Goal: Navigation & Orientation: Find specific page/section

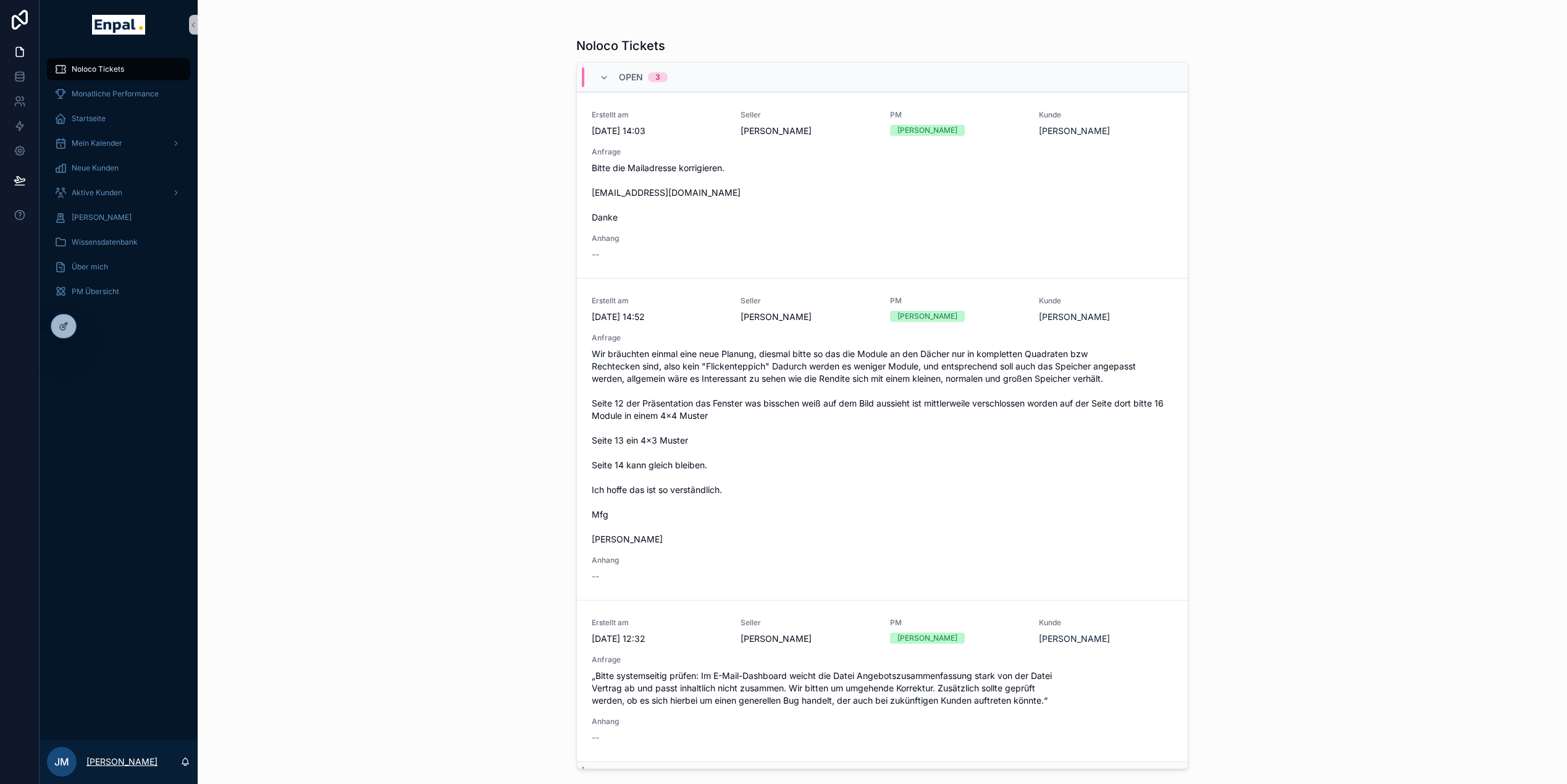
click at [151, 767] on p "[PERSON_NAME]" at bounding box center [122, 761] width 71 height 12
click at [348, 516] on div "Noloco Tickets Open 3 Erstellt am [DATE] 14:03 Seller [PERSON_NAME] PM [PERSON_…" at bounding box center [882, 392] width 1369 height 784
click at [85, 324] on div at bounding box center [91, 326] width 20 height 20
click at [112, 89] on span "Monatliche Performance" at bounding box center [115, 94] width 87 height 10
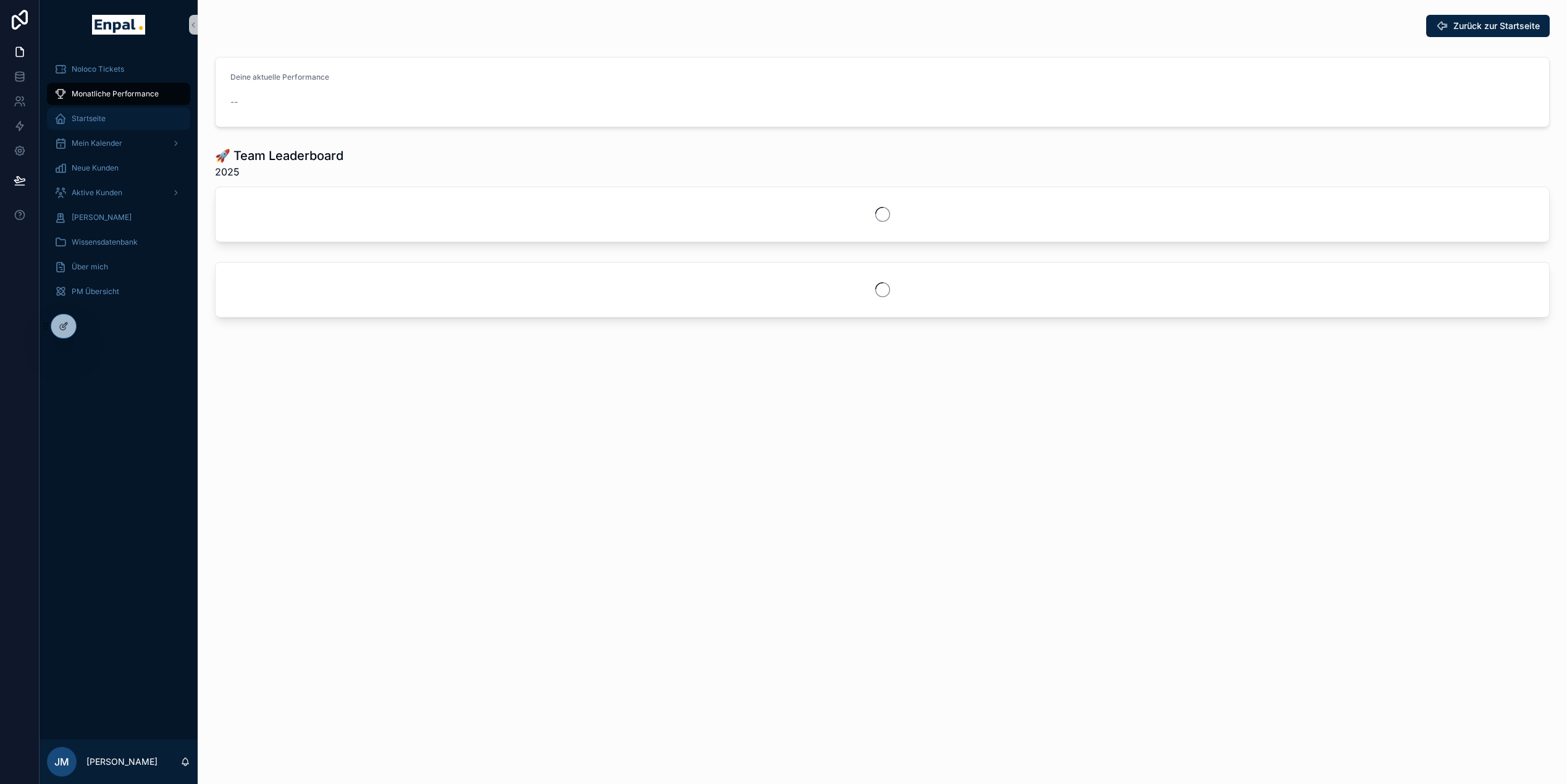
click at [101, 124] on div "Startseite" at bounding box center [118, 118] width 129 height 20
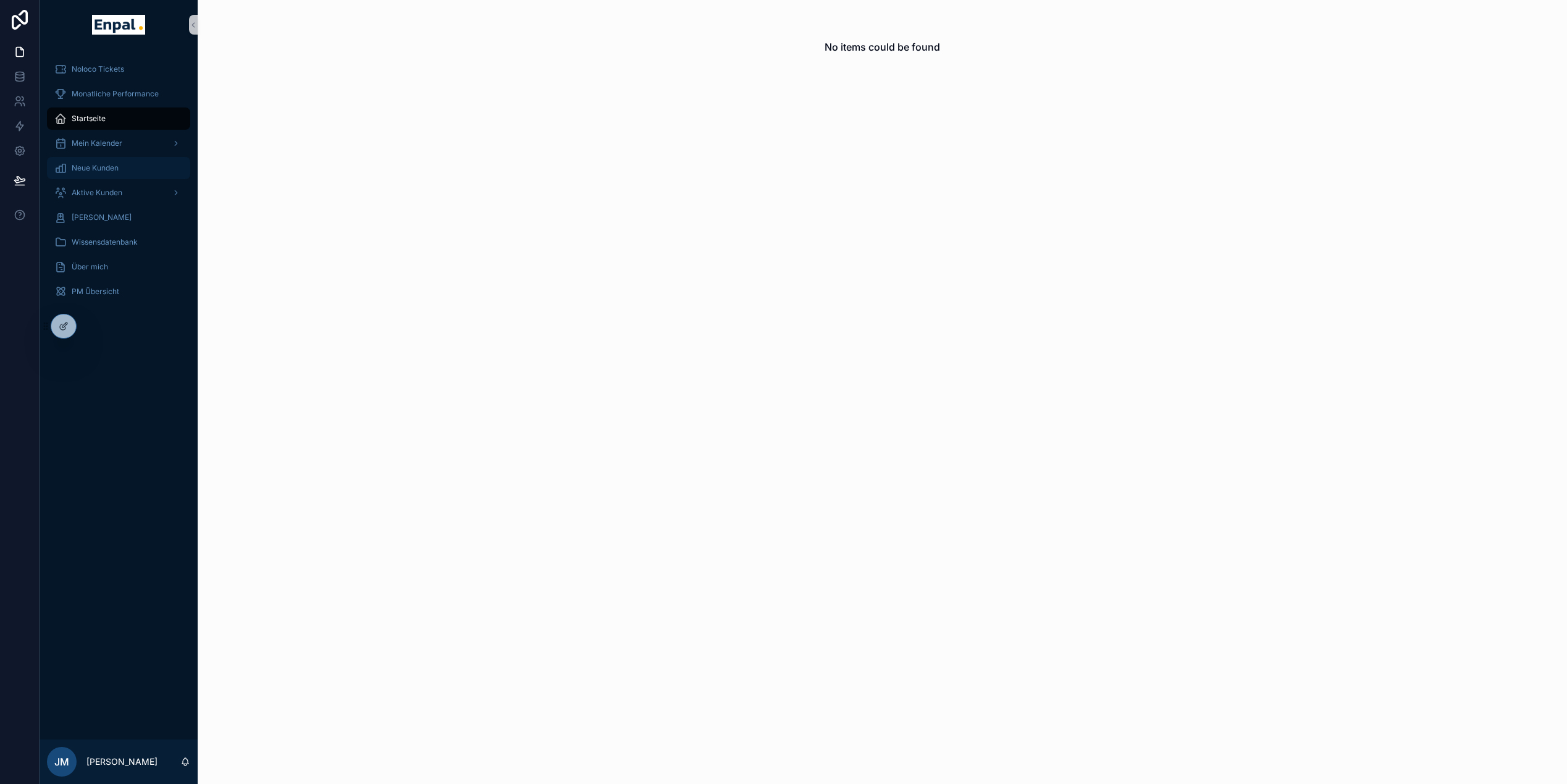
click at [109, 161] on div "Neue Kunden" at bounding box center [118, 168] width 129 height 20
